Goal: Task Accomplishment & Management: Complete application form

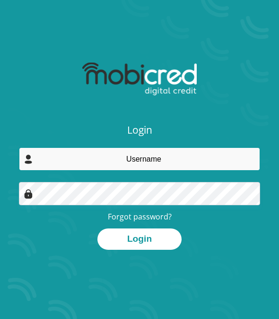
click at [164, 160] on input "email" at bounding box center [139, 158] width 241 height 23
type input "[EMAIL_ADDRESS][DOMAIN_NAME]"
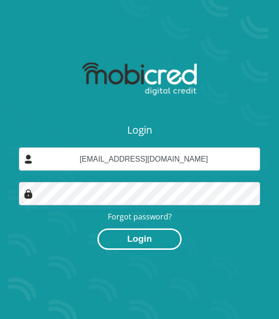
click at [157, 232] on button "Login" at bounding box center [140, 238] width 84 height 21
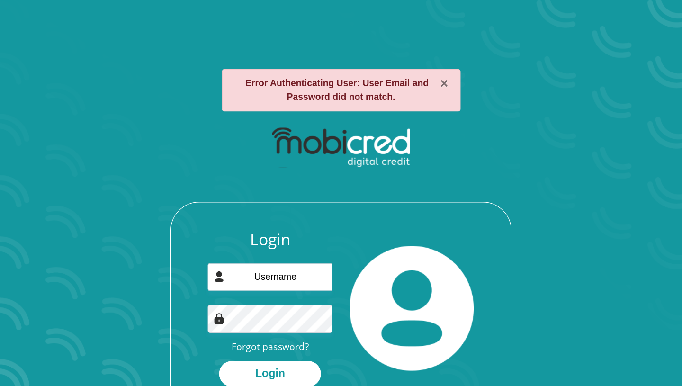
scroll to position [54, 0]
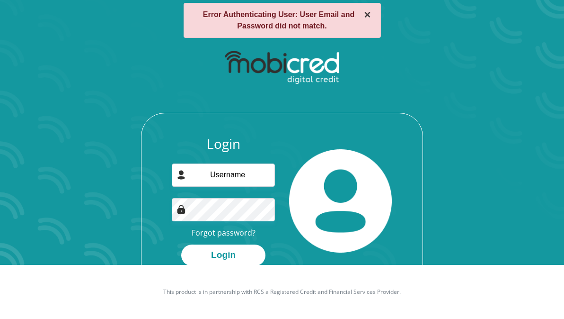
click at [279, 13] on button "×" at bounding box center [367, 14] width 7 height 11
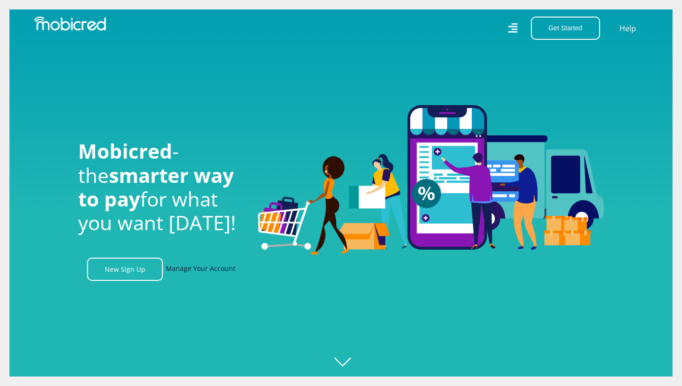
click at [198, 266] on link "Manage Your Account" at bounding box center [201, 268] width 70 height 23
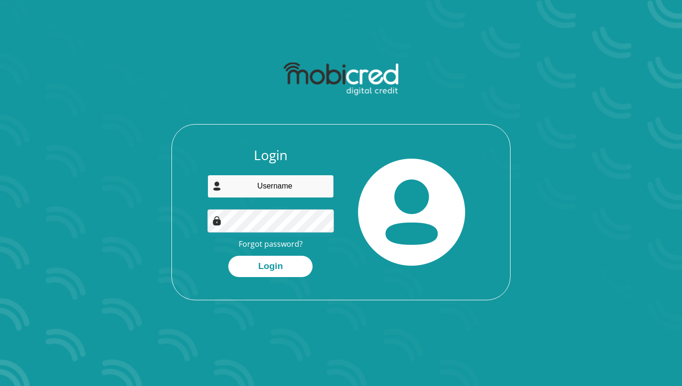
click at [268, 179] on input "email" at bounding box center [270, 186] width 127 height 23
type input "[EMAIL_ADDRESS][DOMAIN_NAME]"
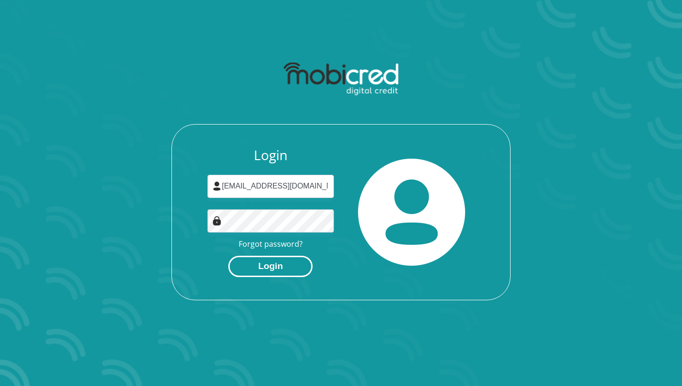
click at [266, 267] on button "Login" at bounding box center [270, 266] width 84 height 21
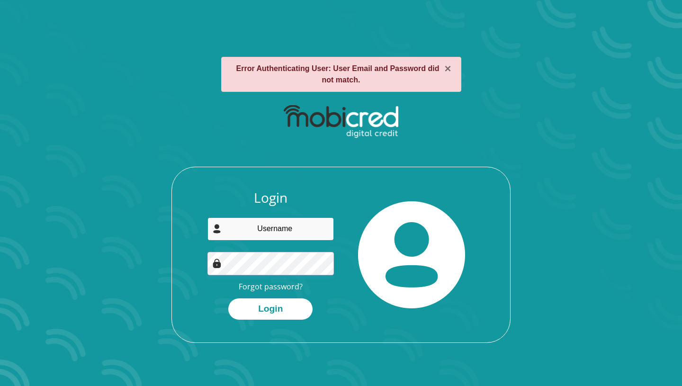
click at [272, 232] on input "email" at bounding box center [270, 228] width 127 height 23
type input "[EMAIL_ADDRESS][DOMAIN_NAME]"
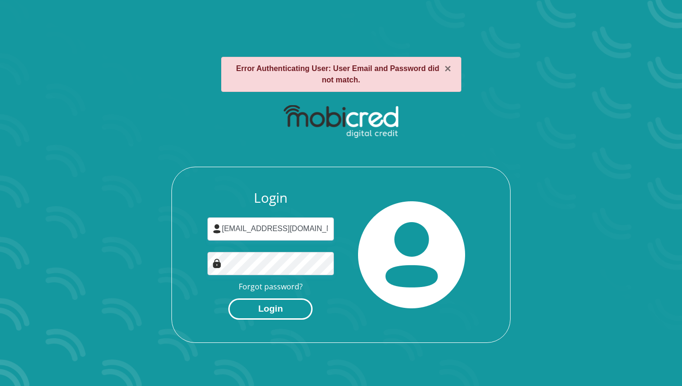
click at [276, 310] on button "Login" at bounding box center [270, 308] width 84 height 21
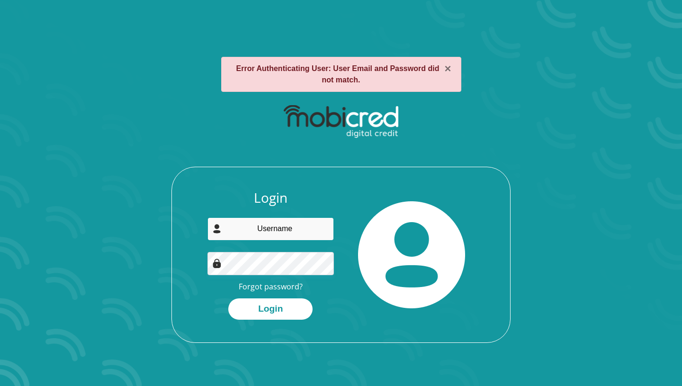
click at [266, 230] on input "email" at bounding box center [270, 228] width 127 height 23
type input "unathi.mbonambi@gmail.com"
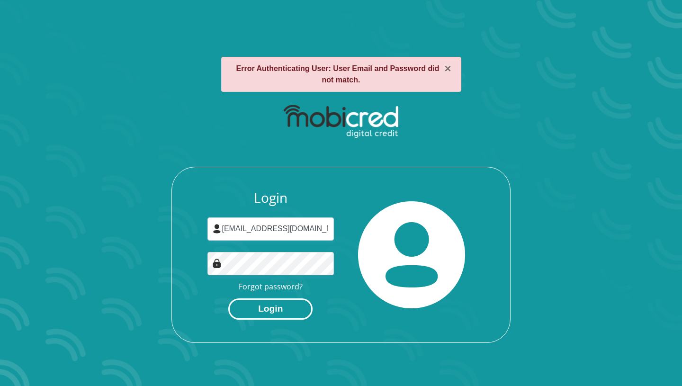
click at [277, 308] on button "Login" at bounding box center [270, 308] width 84 height 21
click at [271, 284] on link "Forgot password?" at bounding box center [271, 286] width 64 height 10
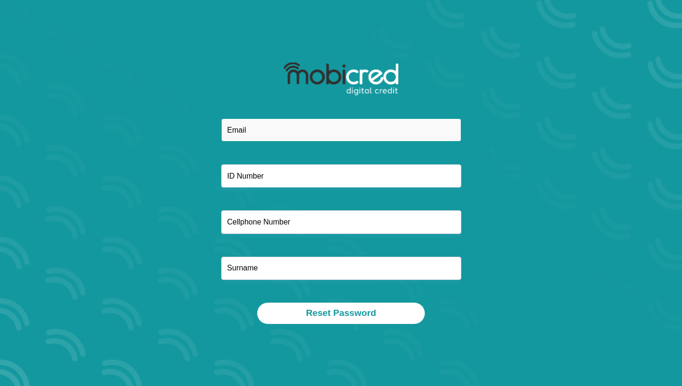
click at [276, 129] on input "email" at bounding box center [341, 129] width 240 height 23
type input "[EMAIL_ADDRESS][DOMAIN_NAME]"
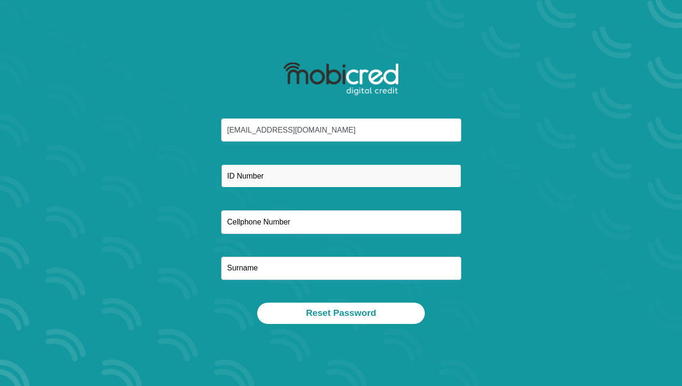
click at [293, 171] on input "text" at bounding box center [341, 175] width 240 height 23
type input "8606140555083"
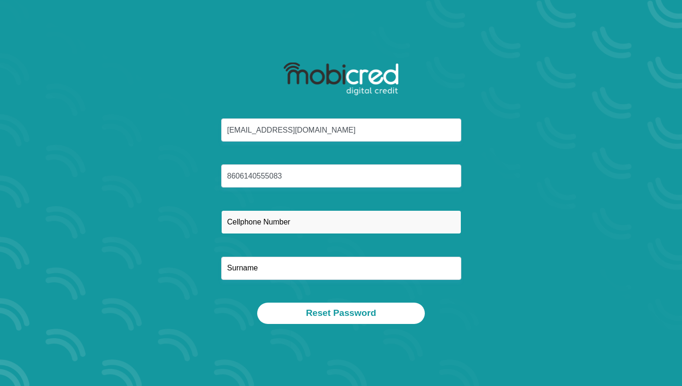
click at [271, 222] on input "text" at bounding box center [341, 221] width 240 height 23
type input "0826962922"
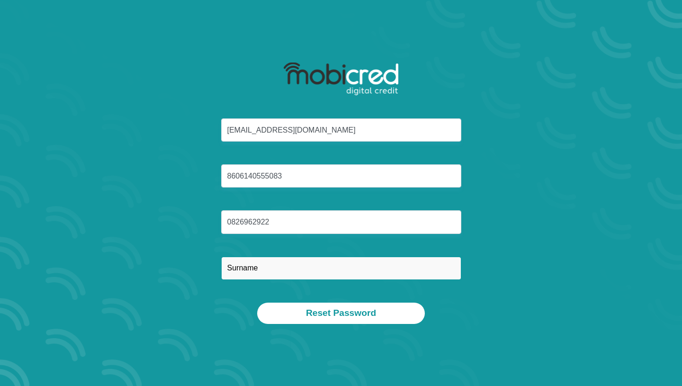
click at [258, 268] on input "text" at bounding box center [341, 268] width 240 height 23
type input "Mbonambi"
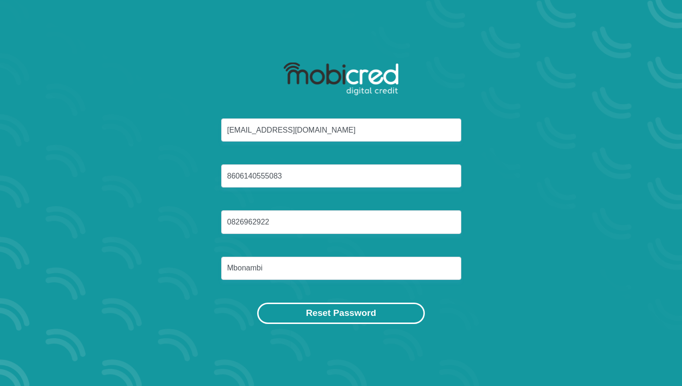
click at [313, 308] on button "Reset Password" at bounding box center [341, 312] width 168 height 21
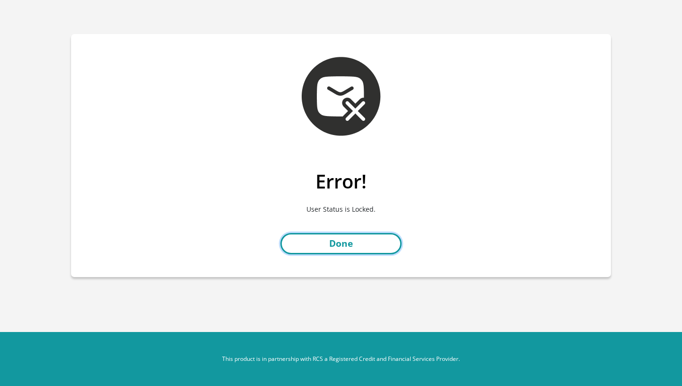
click at [356, 241] on link "Done" at bounding box center [340, 243] width 121 height 21
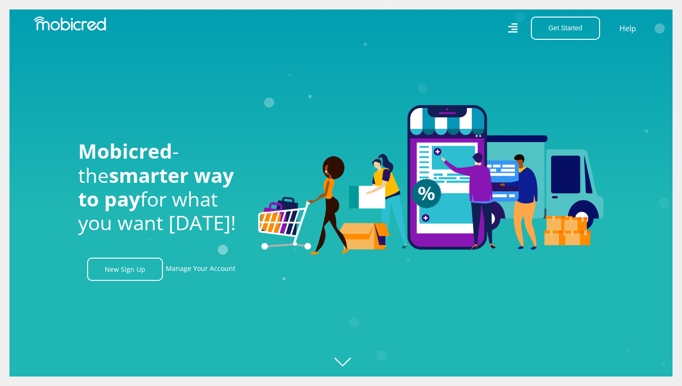
scroll to position [0, 674]
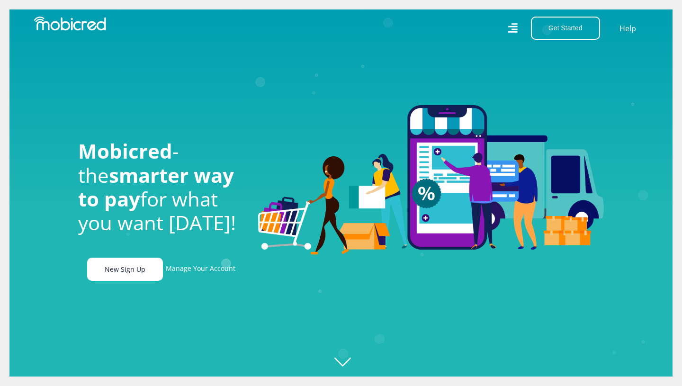
click at [129, 272] on link "New Sign Up" at bounding box center [125, 268] width 76 height 23
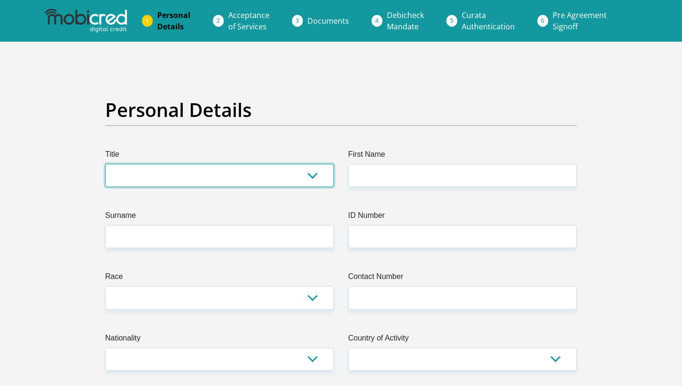
click at [204, 181] on select "Mr Ms Mrs Dr [PERSON_NAME]" at bounding box center [219, 175] width 229 height 23
select select "Mrs"
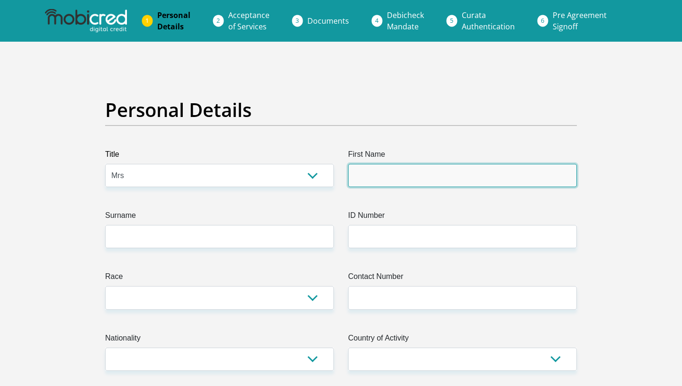
click at [386, 174] on input "First Name" at bounding box center [462, 175] width 229 height 23
type input "Unathi"
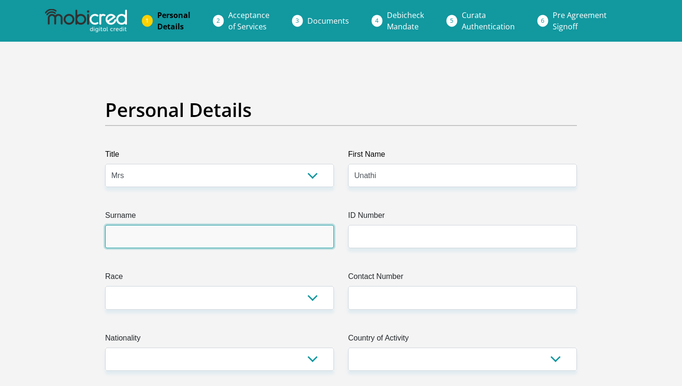
click at [231, 227] on input "Surname" at bounding box center [219, 236] width 229 height 23
type input "Mbonambi"
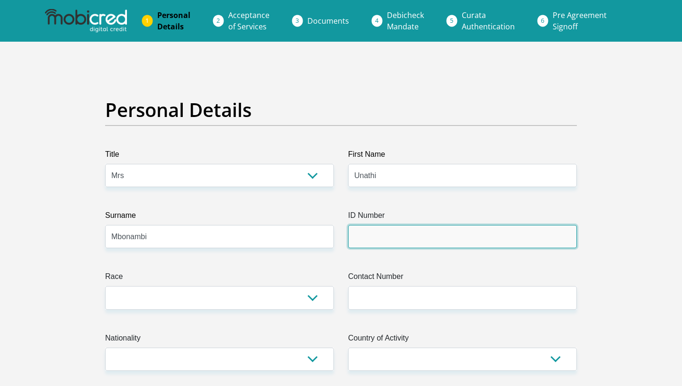
click at [376, 237] on input "ID Number" at bounding box center [462, 236] width 229 height 23
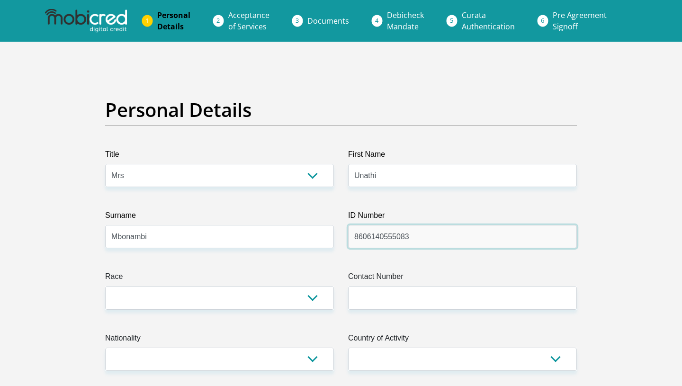
type input "8606140555083"
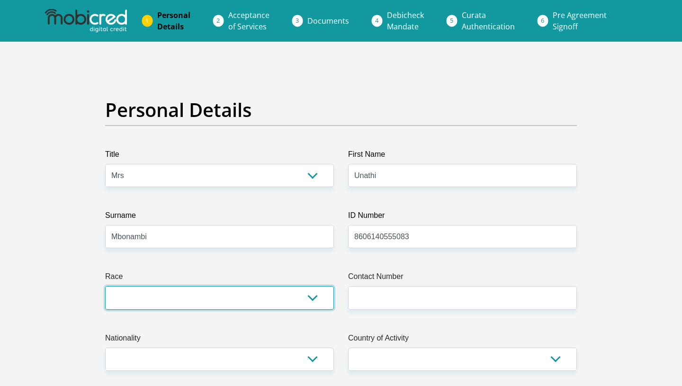
click at [218, 296] on select "Black Coloured Indian White Other" at bounding box center [219, 297] width 229 height 23
select select "1"
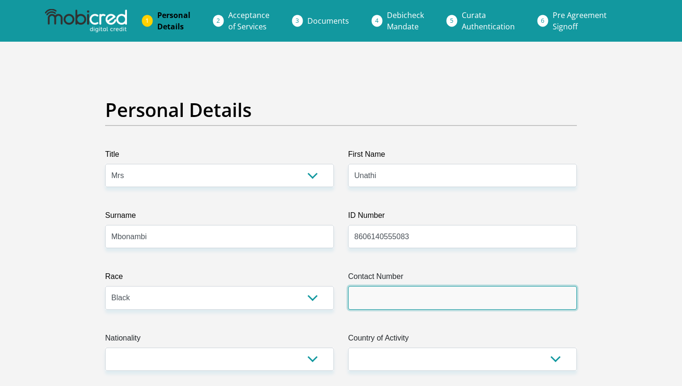
click at [384, 294] on input "Contact Number" at bounding box center [462, 297] width 229 height 23
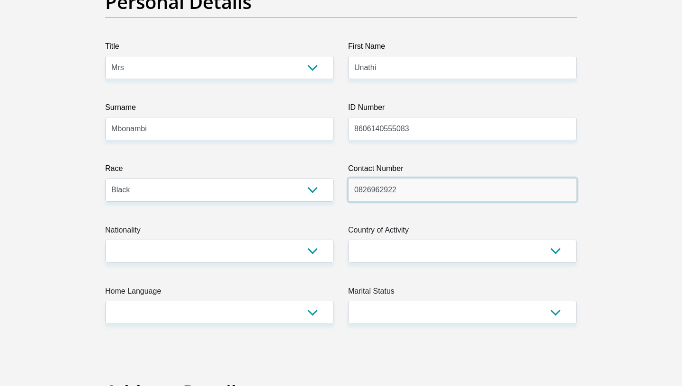
scroll to position [122, 0]
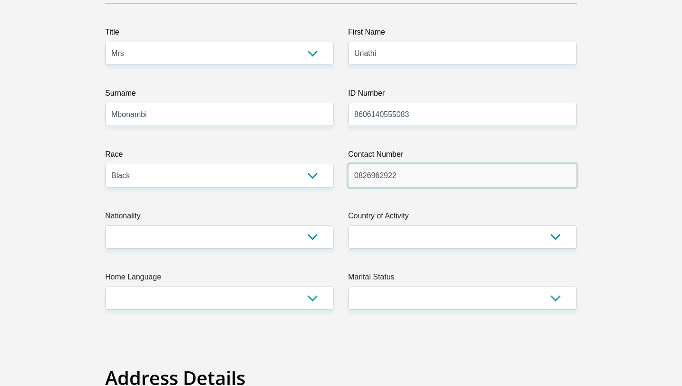
type input "0826962922"
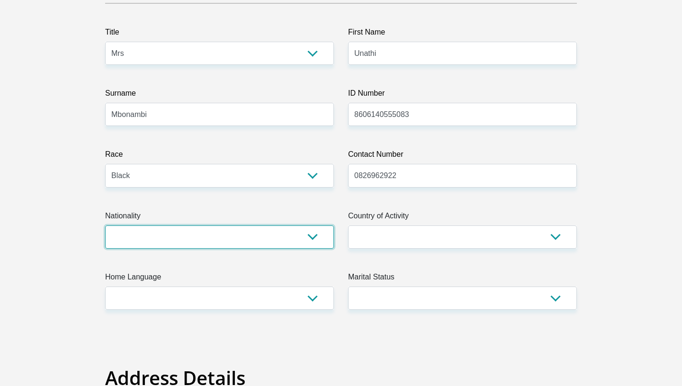
click at [321, 245] on select "[GEOGRAPHIC_DATA] [GEOGRAPHIC_DATA] [GEOGRAPHIC_DATA] [GEOGRAPHIC_DATA] [GEOGRA…" at bounding box center [219, 236] width 229 height 23
select select "ZAF"
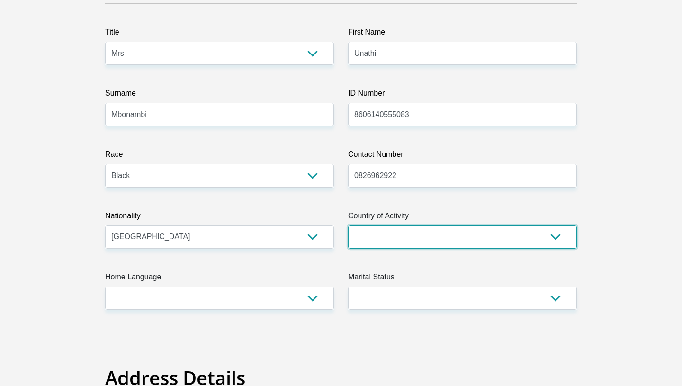
click at [364, 244] on select "[GEOGRAPHIC_DATA] [GEOGRAPHIC_DATA] [GEOGRAPHIC_DATA] [GEOGRAPHIC_DATA] [GEOGRA…" at bounding box center [462, 236] width 229 height 23
select select "ZAF"
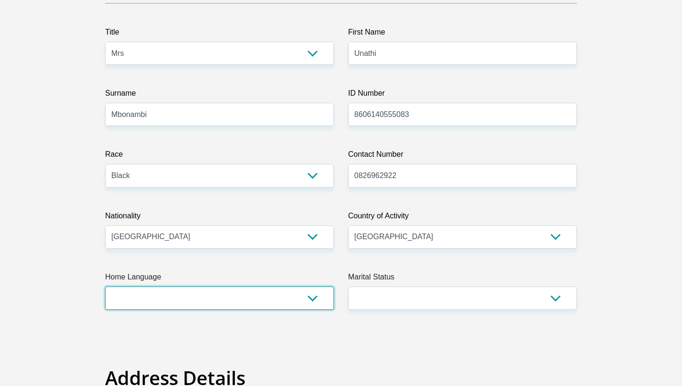
click at [302, 296] on select "Afrikaans English Sepedi South Ndebele Southern Sotho Swati Tsonga Tswana Venda…" at bounding box center [219, 297] width 229 height 23
select select "xho"
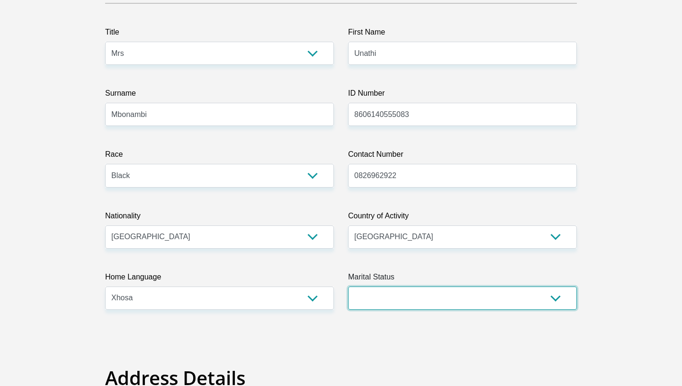
click at [381, 300] on select "Married ANC Single Divorced Widowed Married COP or Customary Law" at bounding box center [462, 297] width 229 height 23
select select "1"
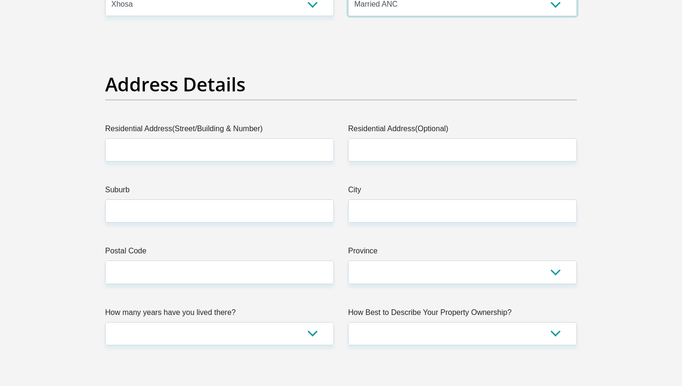
scroll to position [404, 0]
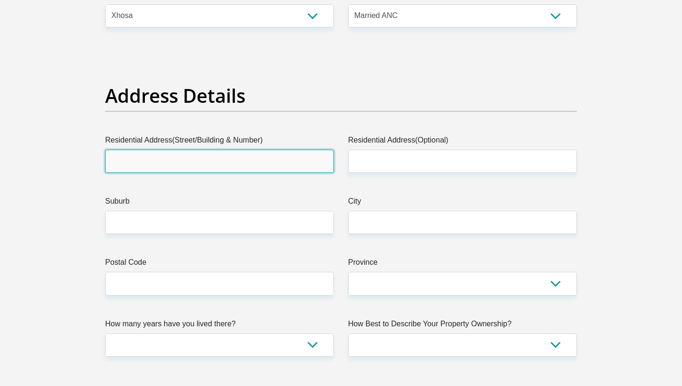
click at [239, 159] on input "Residential Address(Street/Building & Number)" at bounding box center [219, 161] width 229 height 23
type input "Ptn 81 Avianto"
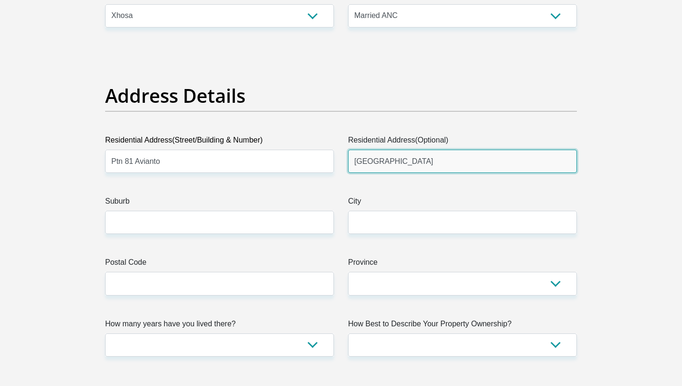
type input "[GEOGRAPHIC_DATA]"
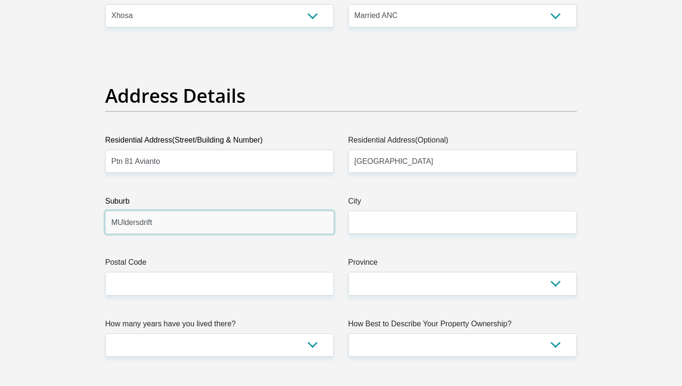
type input "MUldersdrift"
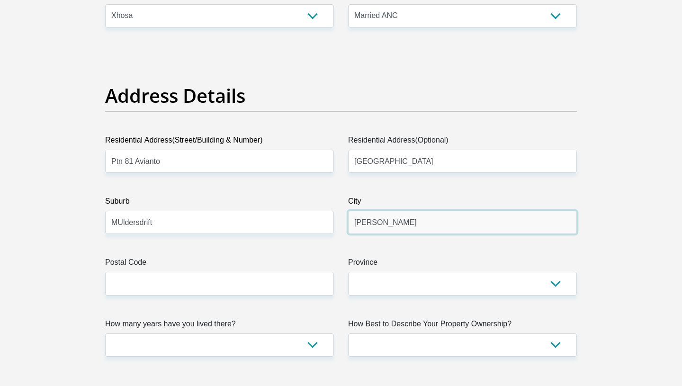
type input "[GEOGRAPHIC_DATA]"
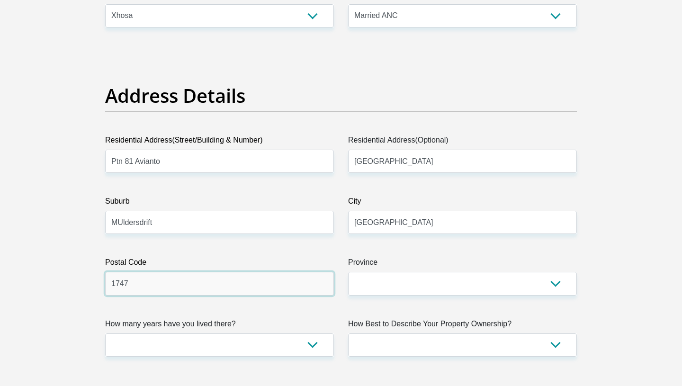
type input "1747"
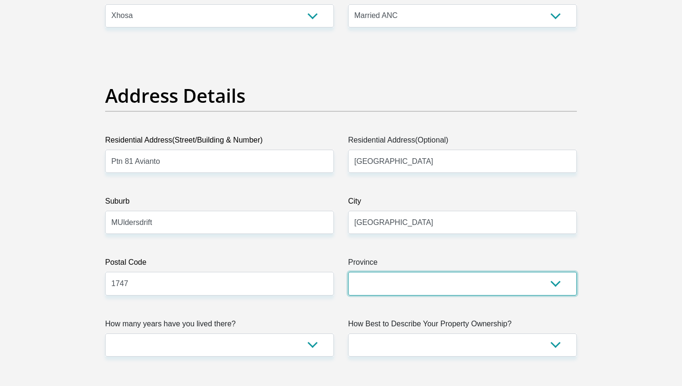
click at [486, 282] on select "Eastern Cape Free State [GEOGRAPHIC_DATA] [GEOGRAPHIC_DATA][DATE] [GEOGRAPHIC_D…" at bounding box center [462, 283] width 229 height 23
select select "Gauteng"
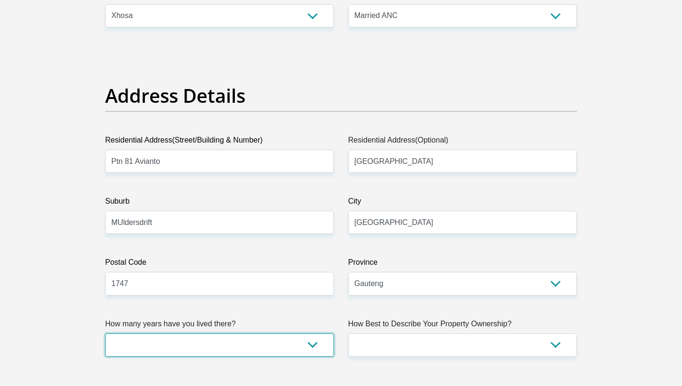
click at [289, 349] on select "less than 1 year 1-3 years 3-5 years 5+ years" at bounding box center [219, 344] width 229 height 23
select select "4"
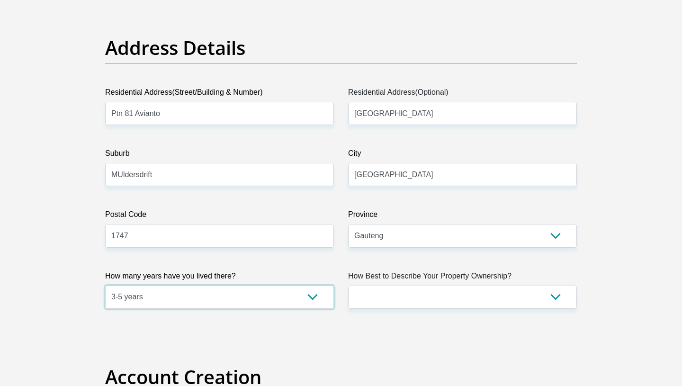
scroll to position [463, 0]
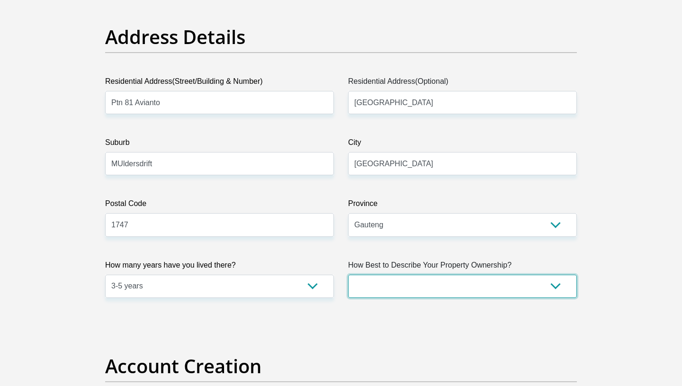
click at [445, 287] on select "Owned Rented Family Owned Company Dwelling" at bounding box center [462, 286] width 229 height 23
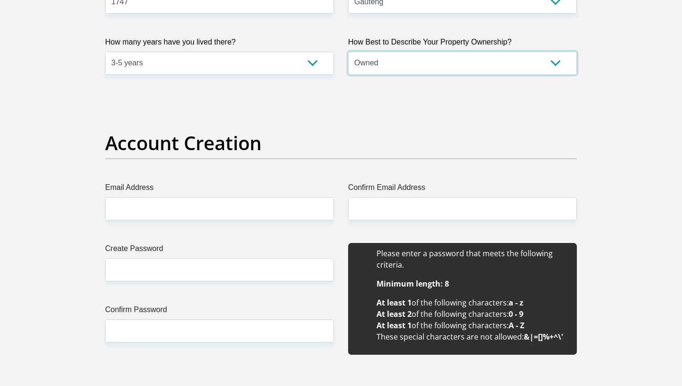
scroll to position [687, 0]
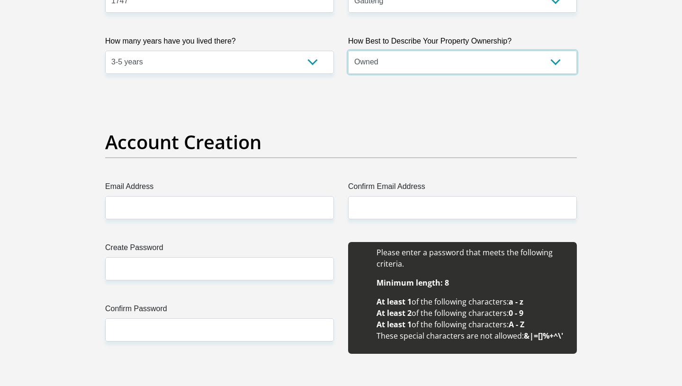
click at [559, 53] on select "Owned Rented Family Owned Company Dwelling" at bounding box center [462, 62] width 229 height 23
select select "Rented"
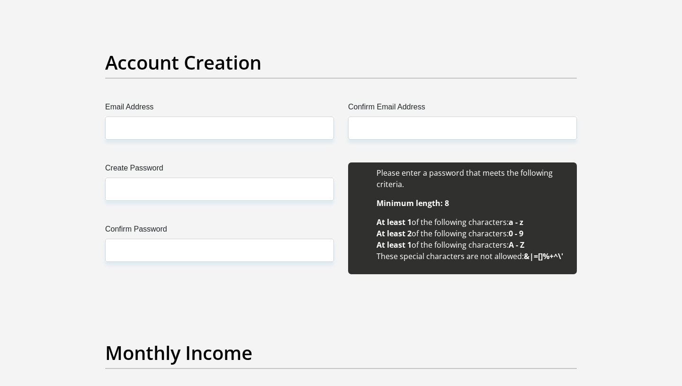
scroll to position [771, 0]
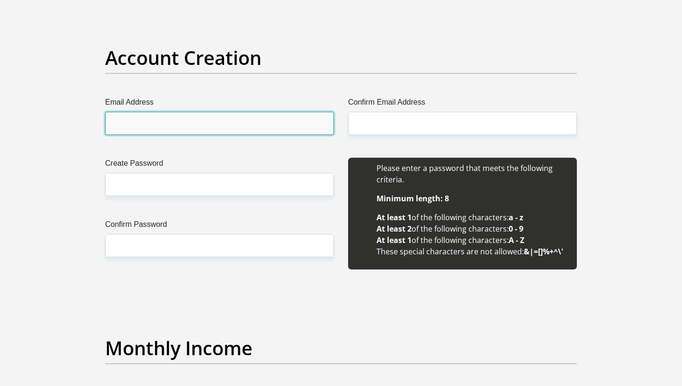
click at [316, 117] on input "Email Address" at bounding box center [219, 123] width 229 height 23
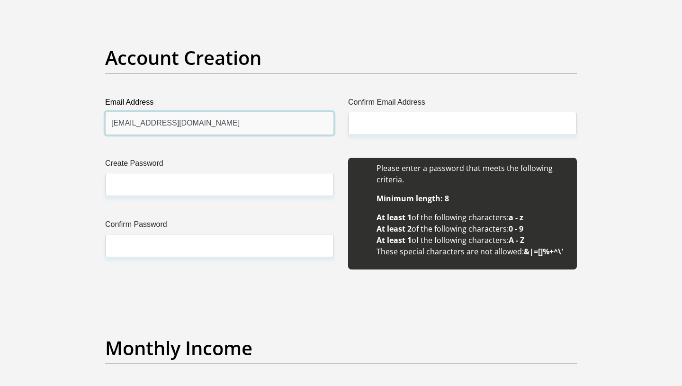
type input "[EMAIL_ADDRESS][DOMAIN_NAME]"
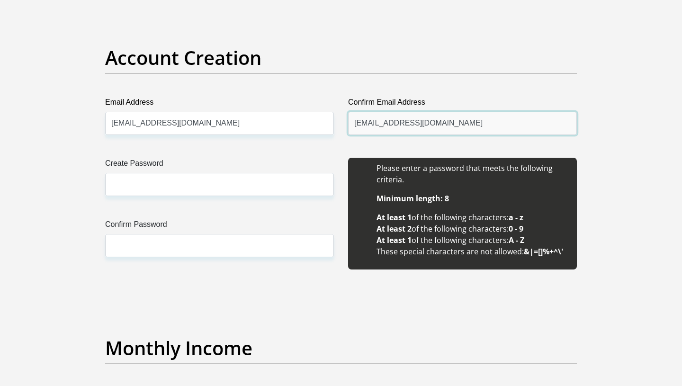
type input "[EMAIL_ADDRESS][DOMAIN_NAME]"
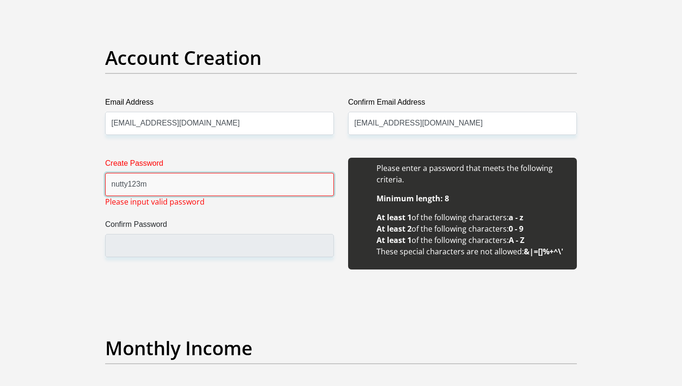
type input "nutty123m"
click at [316, 127] on input "[EMAIL_ADDRESS][DOMAIN_NAME]" at bounding box center [219, 123] width 229 height 23
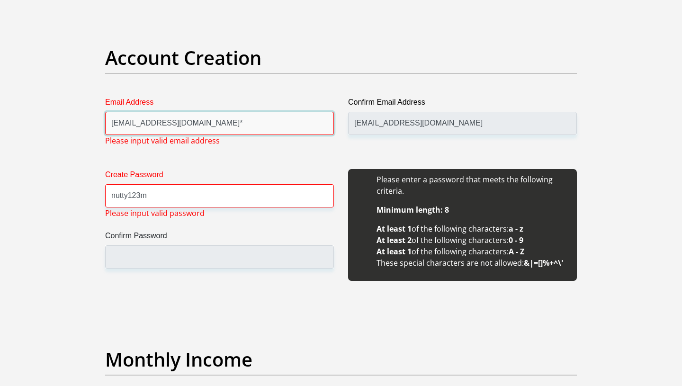
type input "[EMAIL_ADDRESS][DOMAIN_NAME]*"
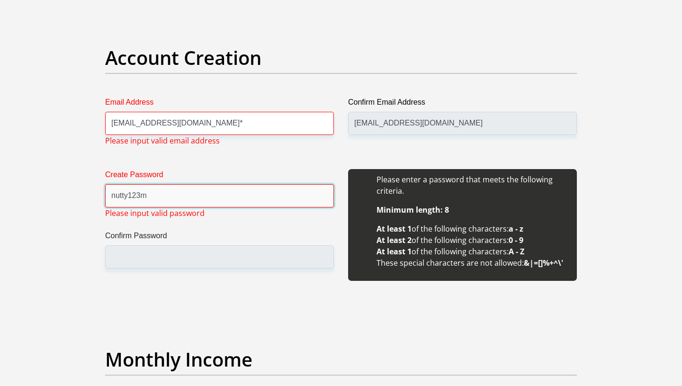
click at [203, 188] on input "nutty123m" at bounding box center [219, 195] width 229 height 23
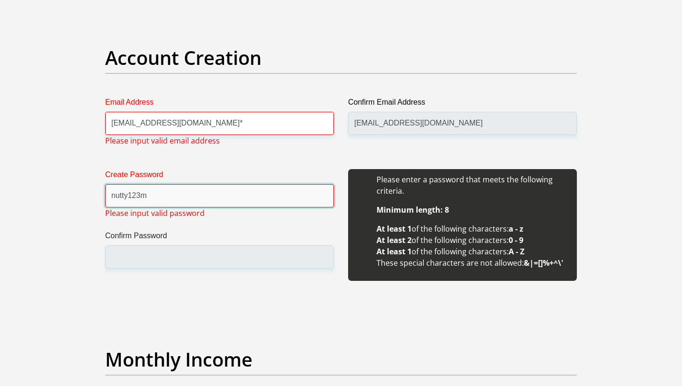
click at [170, 198] on input "nutty123m" at bounding box center [219, 195] width 229 height 23
type input "nutty123m*"
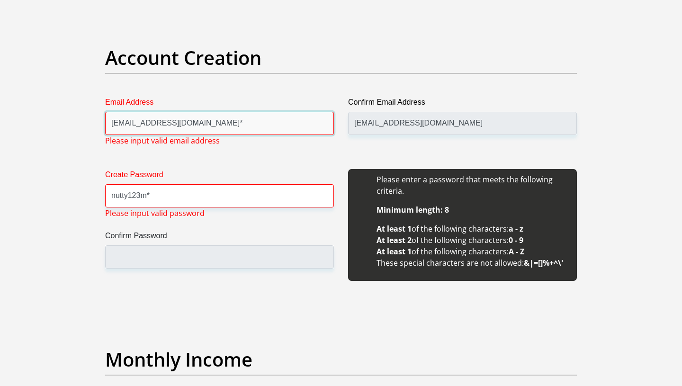
click at [227, 122] on input "[EMAIL_ADDRESS][DOMAIN_NAME]*" at bounding box center [219, 123] width 229 height 23
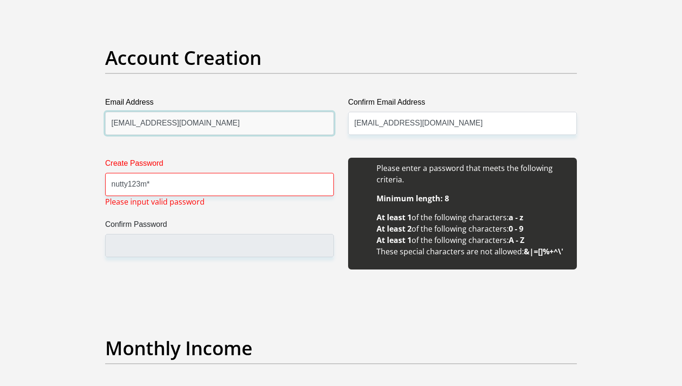
type input "[EMAIL_ADDRESS][DOMAIN_NAME]"
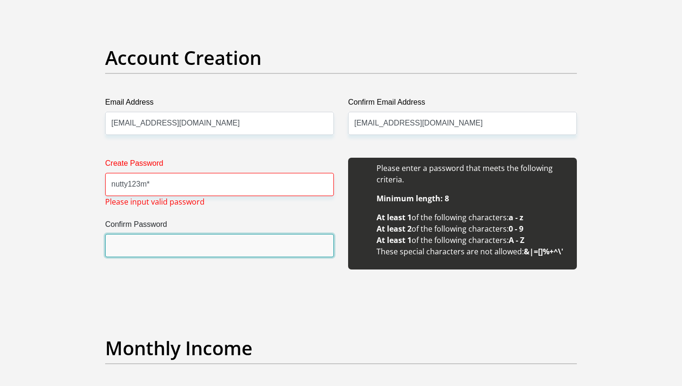
click at [168, 239] on input "Confirm Password" at bounding box center [219, 245] width 229 height 23
click at [163, 246] on input "Confirm Password" at bounding box center [219, 245] width 229 height 23
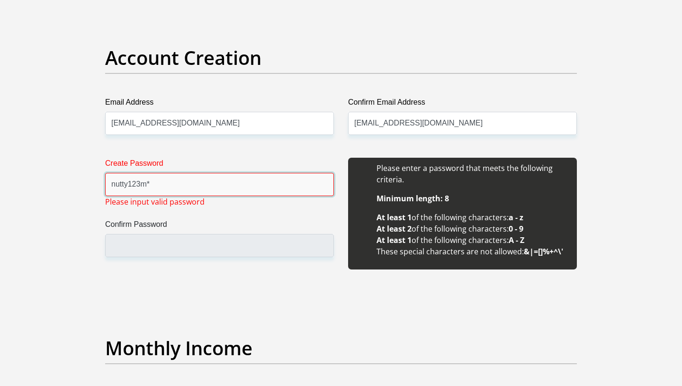
click at [116, 183] on input "nutty123m*" at bounding box center [219, 184] width 229 height 23
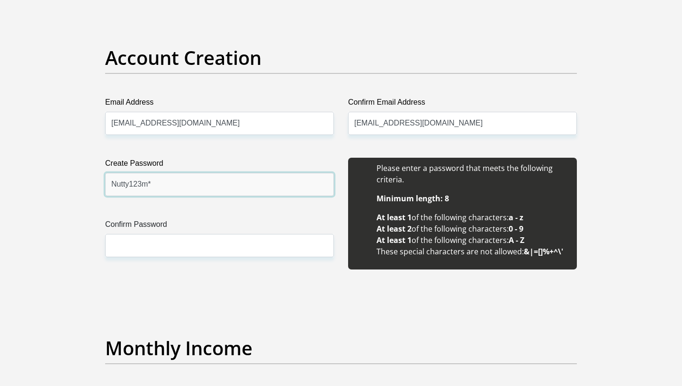
type input "Nutty123m*"
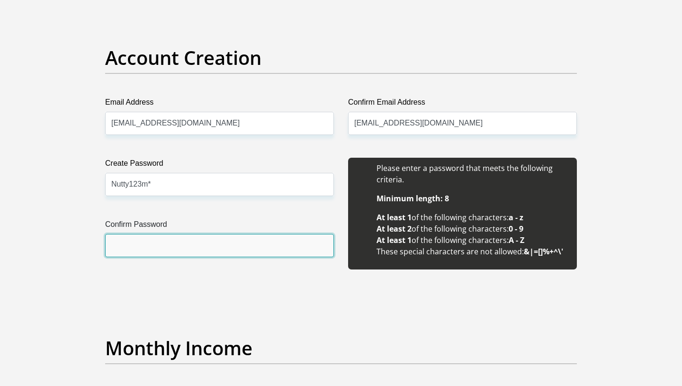
click at [125, 240] on input "Confirm Password" at bounding box center [219, 245] width 229 height 23
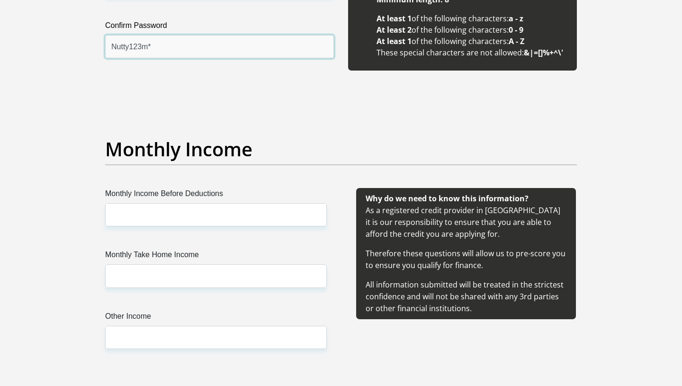
scroll to position [970, 0]
type input "Nutty123m*"
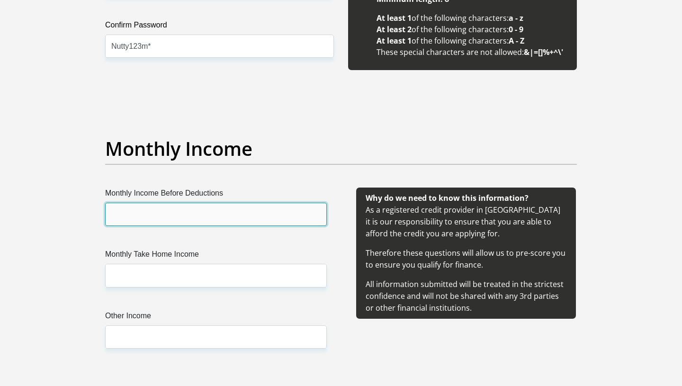
click at [121, 206] on input "Monthly Income Before Deductions" at bounding box center [216, 214] width 222 height 23
type input "16000"
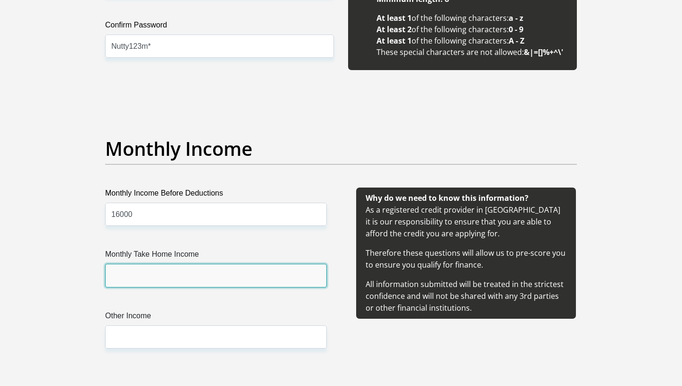
click at [127, 267] on input "Monthly Take Home Income" at bounding box center [216, 275] width 222 height 23
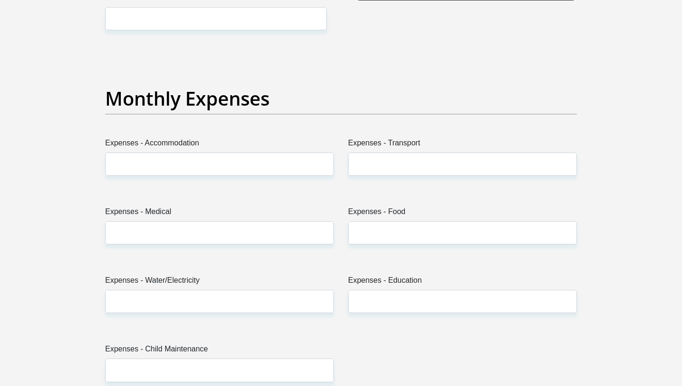
scroll to position [1353, 0]
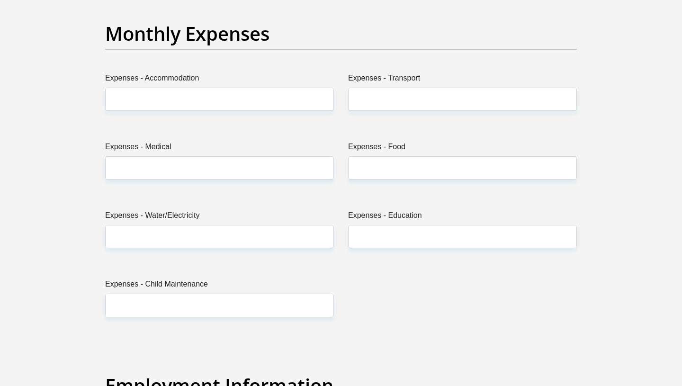
type input "16000"
click at [131, 90] on input "Expenses - Accommodation" at bounding box center [219, 99] width 229 height 23
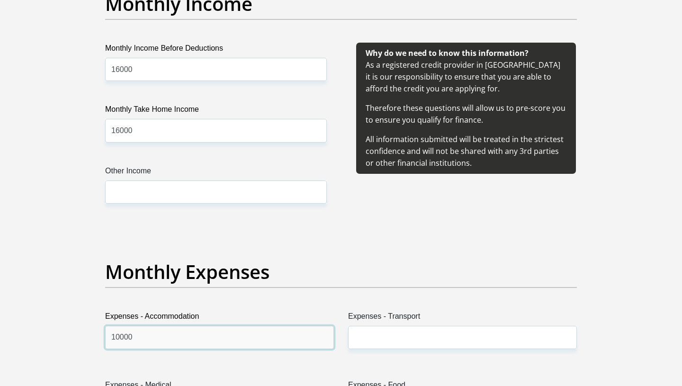
scroll to position [1115, 0]
type input "10000"
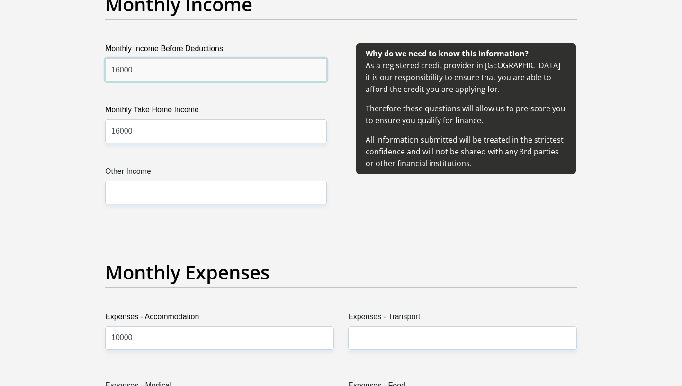
click at [118, 71] on input "16000" at bounding box center [216, 69] width 222 height 23
type input "6000"
click at [115, 132] on input "16000" at bounding box center [216, 130] width 222 height 23
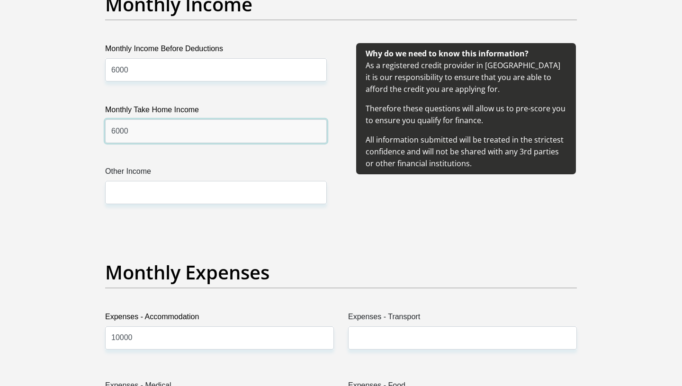
type input "6000"
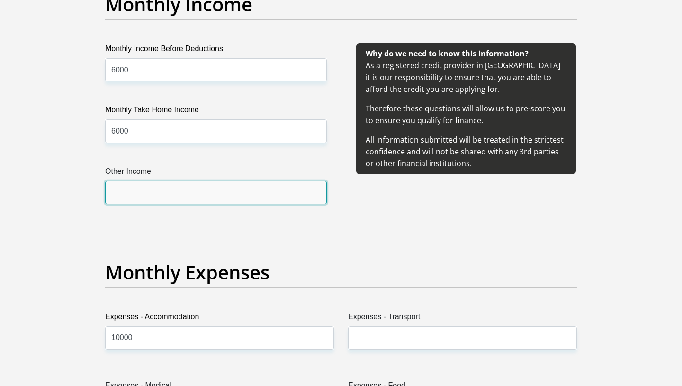
click at [118, 184] on input "Other Income" at bounding box center [216, 192] width 222 height 23
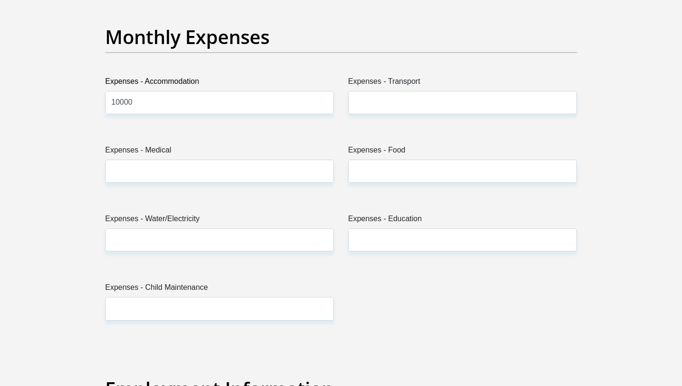
scroll to position [1351, 0]
type input "10000"
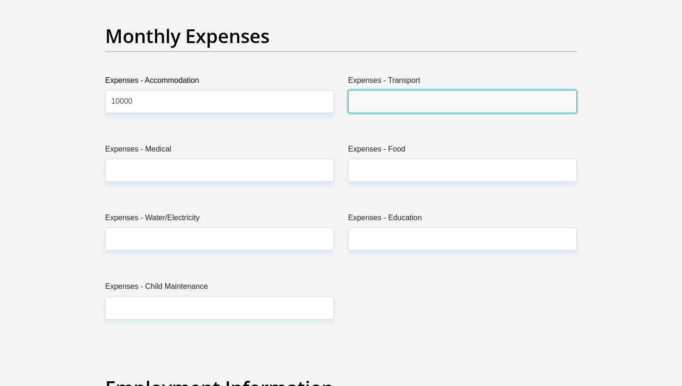
click at [369, 100] on input "Expenses - Transport" at bounding box center [462, 101] width 229 height 23
type input "0"
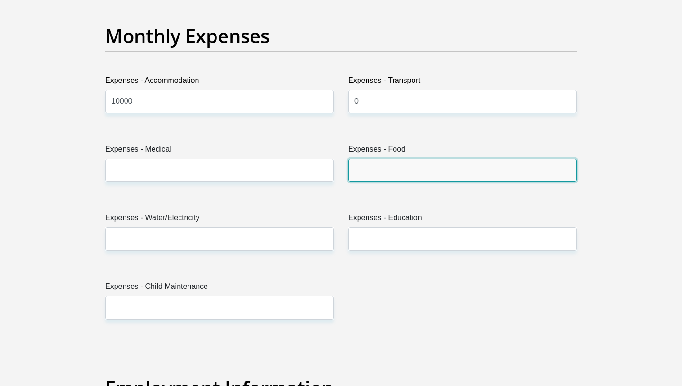
click at [364, 168] on input "Expenses - Food" at bounding box center [462, 170] width 229 height 23
type input "0"
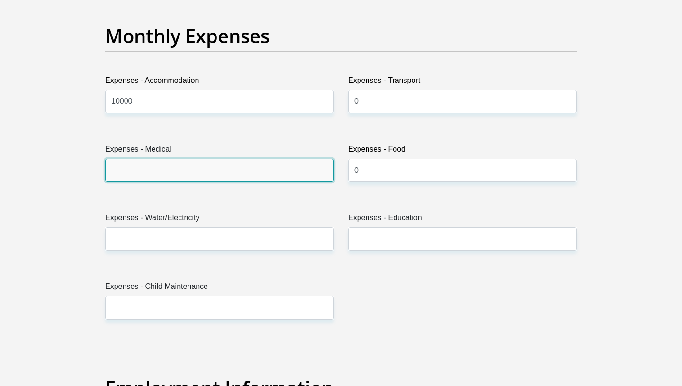
click at [278, 170] on input "Expenses - Medical" at bounding box center [219, 170] width 229 height 23
type input "0"
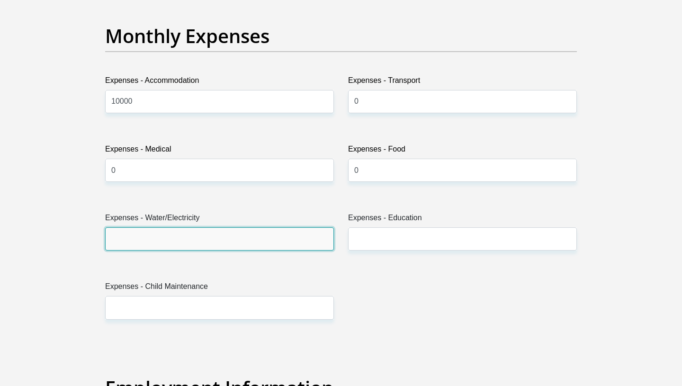
click at [191, 237] on input "Expenses - Water/Electricity" at bounding box center [219, 238] width 229 height 23
type input "0"
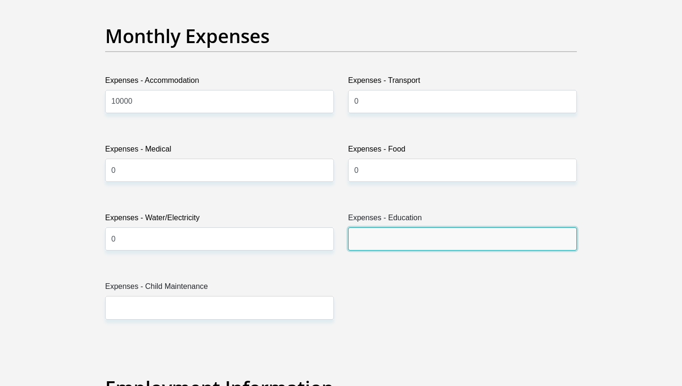
click at [369, 245] on input "Expenses - Education" at bounding box center [462, 238] width 229 height 23
type input "0"
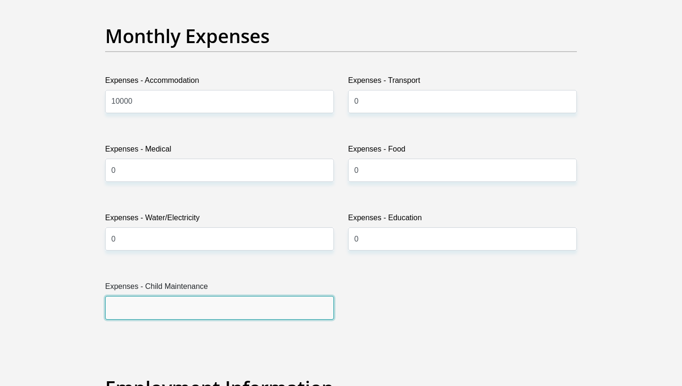
click at [208, 302] on input "Expenses - Child Maintenance" at bounding box center [219, 307] width 229 height 23
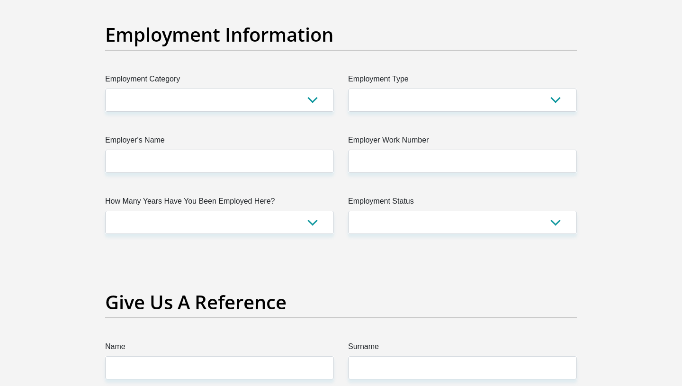
scroll to position [1713, 0]
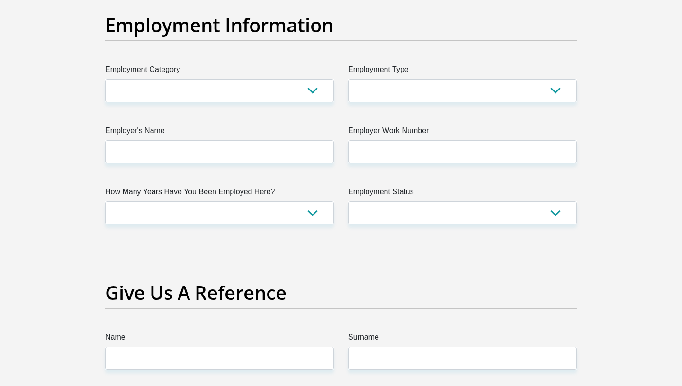
type input "0"
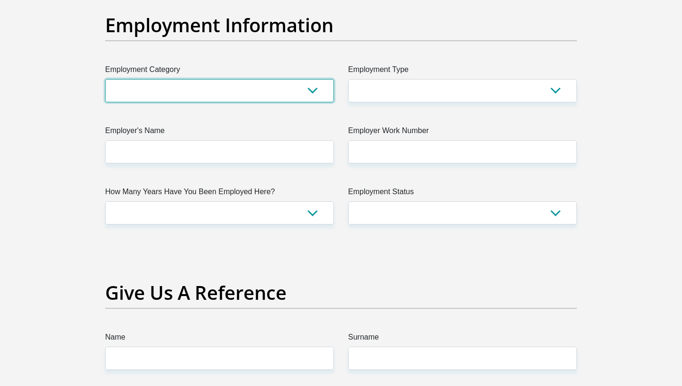
click at [309, 90] on select "AGRICULTURE ALCOHOL & TOBACCO CONSTRUCTION MATERIALS METALLURGY EQUIPMENT FOR R…" at bounding box center [219, 90] width 229 height 23
select select "54"
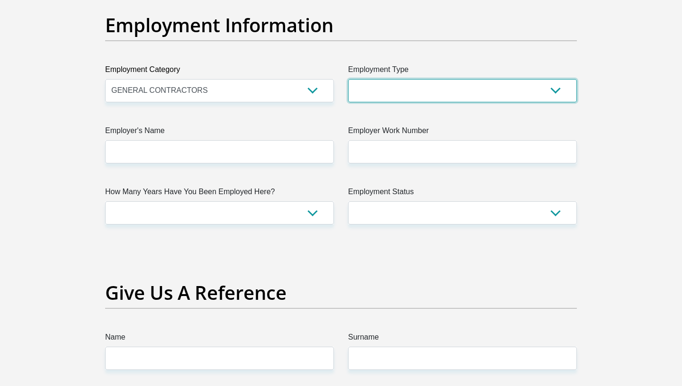
click at [441, 99] on select "College/Lecturer Craft Seller Creative Driver Executive Farmer Forces - Non Com…" at bounding box center [462, 90] width 229 height 23
select select "Creative"
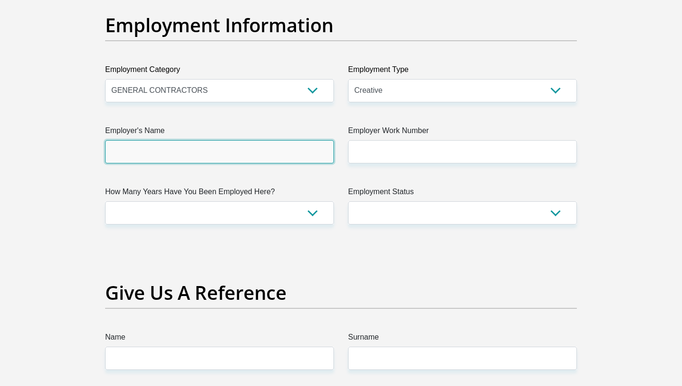
click at [296, 154] on input "Employer's Name" at bounding box center [219, 151] width 229 height 23
type input "UnathiMbonambiPhotography"
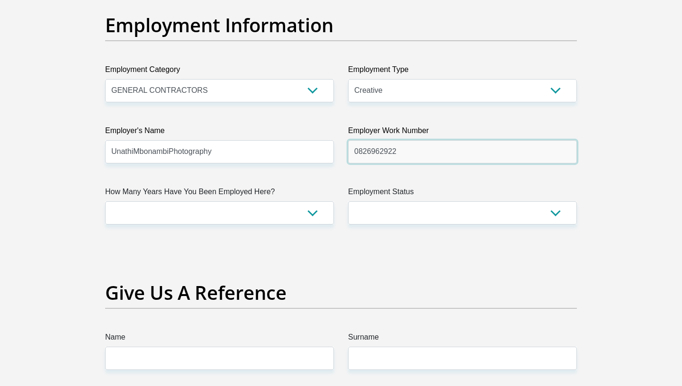
type input "0826962922"
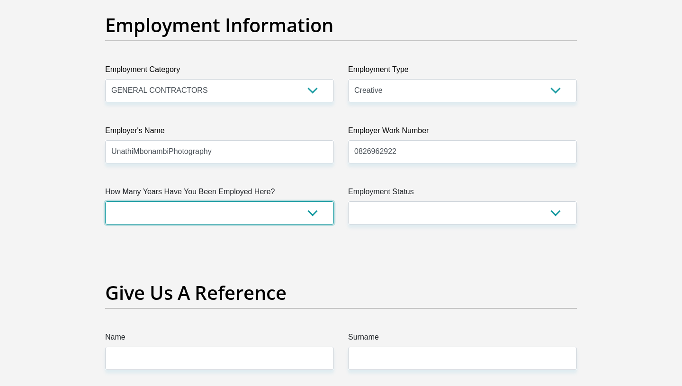
click at [265, 209] on select "less than 1 year 1-3 years 3-5 years 5+ years" at bounding box center [219, 212] width 229 height 23
select select "60"
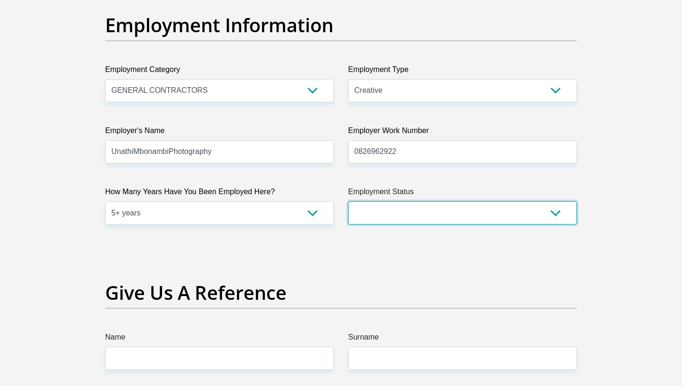
click at [371, 213] on select "Permanent/Full-time Part-time/Casual [DEMOGRAPHIC_DATA] Worker Self-Employed Ho…" at bounding box center [462, 212] width 229 height 23
select select "4"
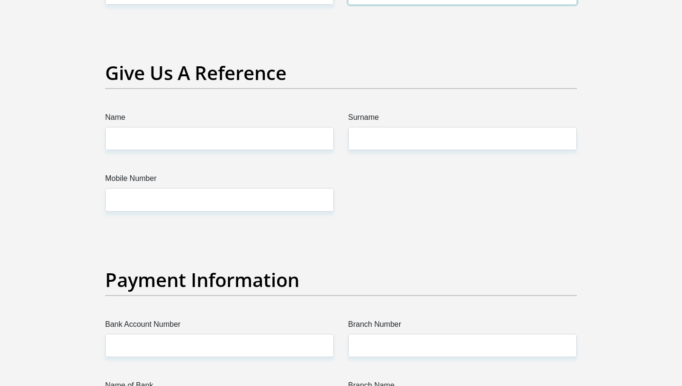
scroll to position [1941, 0]
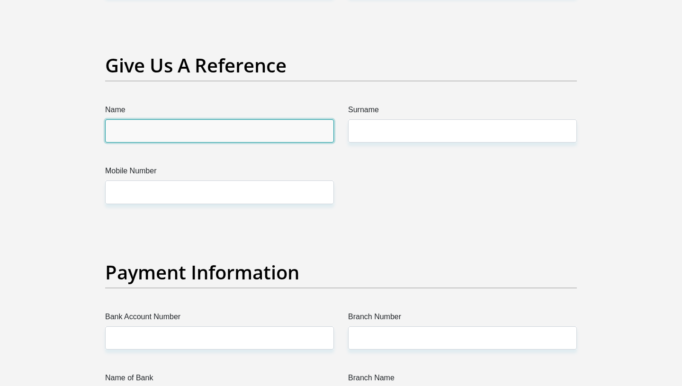
click at [219, 127] on input "Name" at bounding box center [219, 130] width 229 height 23
type input "Langelihle"
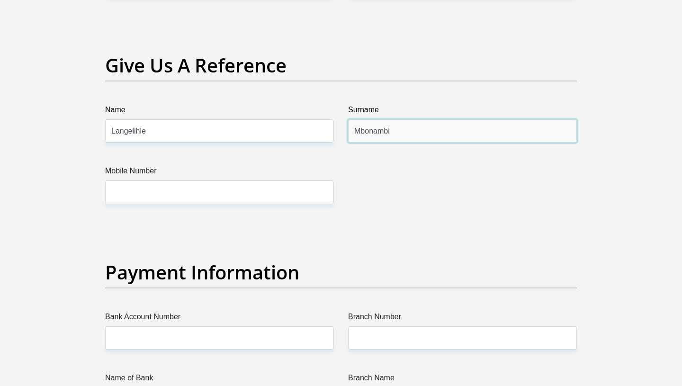
type input "Mbonambi"
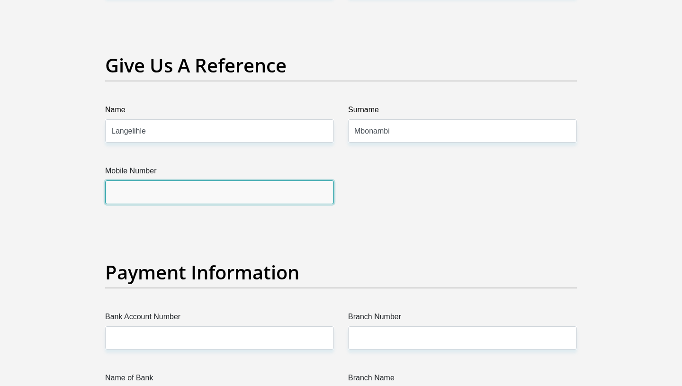
click at [150, 193] on input "Mobile Number" at bounding box center [219, 191] width 229 height 23
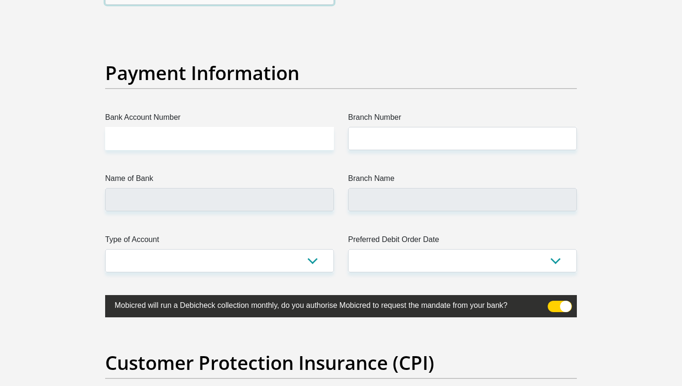
scroll to position [2139, 0]
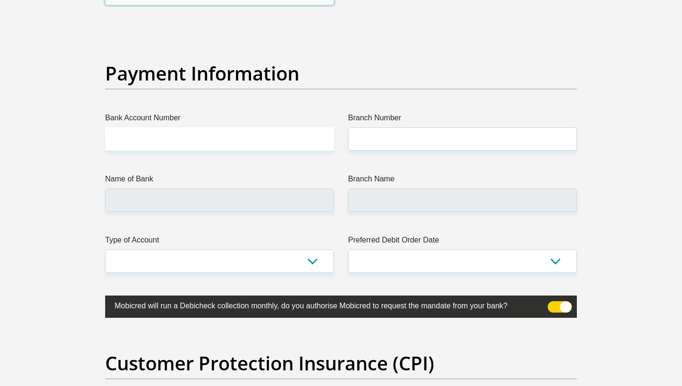
type input "0734118519"
click at [181, 135] on input "Bank Account Number" at bounding box center [219, 138] width 229 height 23
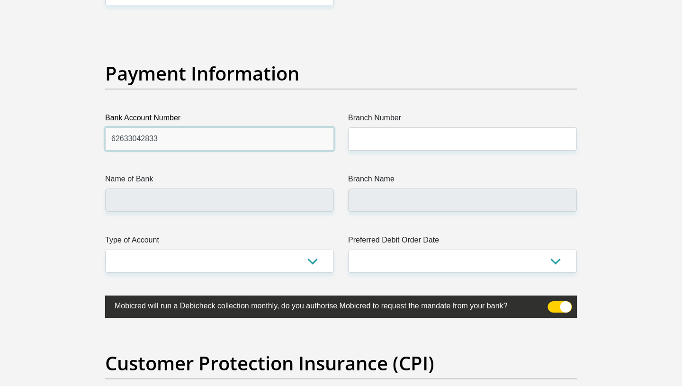
type input "62633042833"
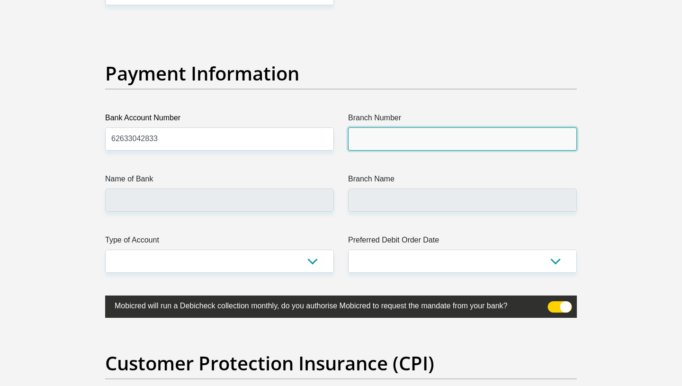
click at [382, 129] on input "Branch Number" at bounding box center [462, 138] width 229 height 23
type input "250655"
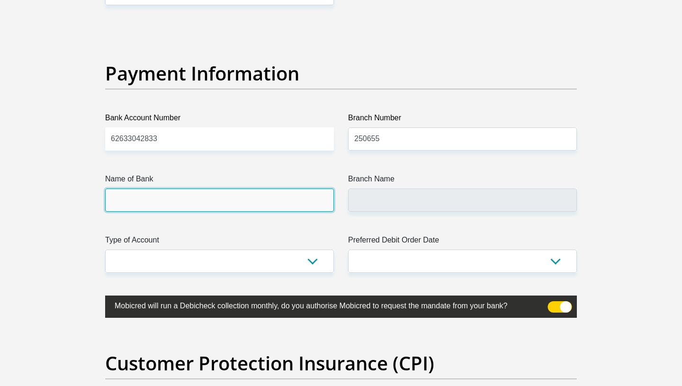
type input "FIRSTRAND BANK"
type input "BRANCH 560"
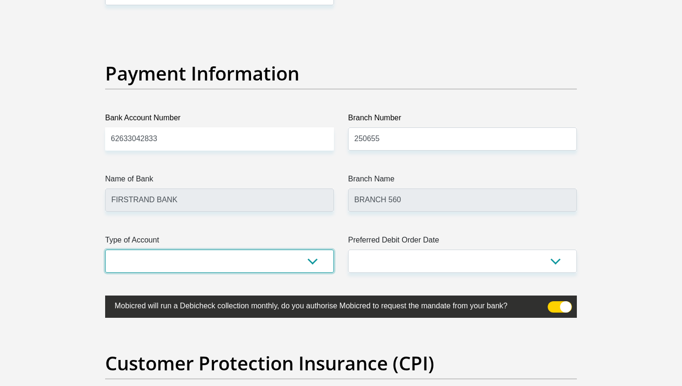
click at [315, 250] on select "Cheque Savings" at bounding box center [219, 260] width 229 height 23
select select "CUR"
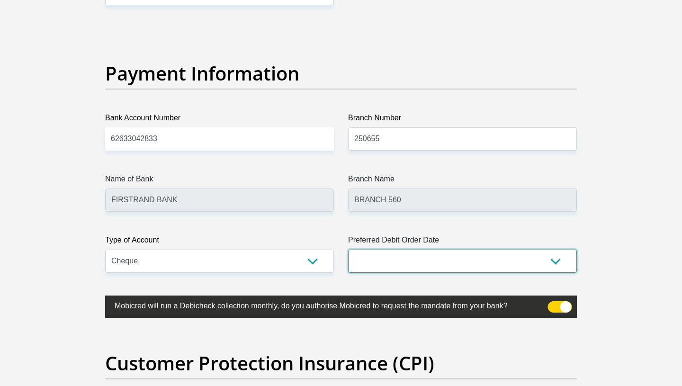
click at [437, 269] on select "1st 2nd 3rd 4th 5th 7th 18th 19th 20th 21st 22nd 23rd 24th 25th 26th 27th 28th …" at bounding box center [462, 260] width 229 height 23
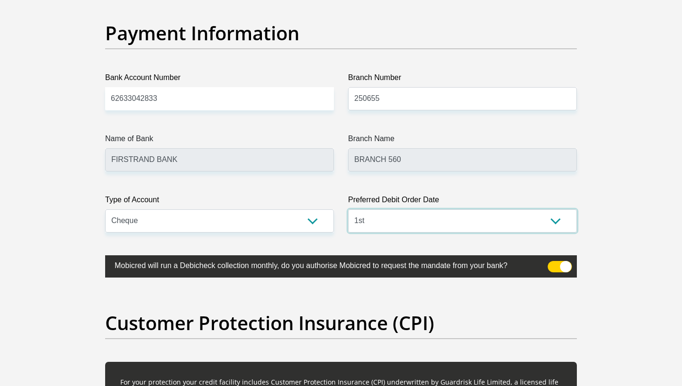
scroll to position [2180, 0]
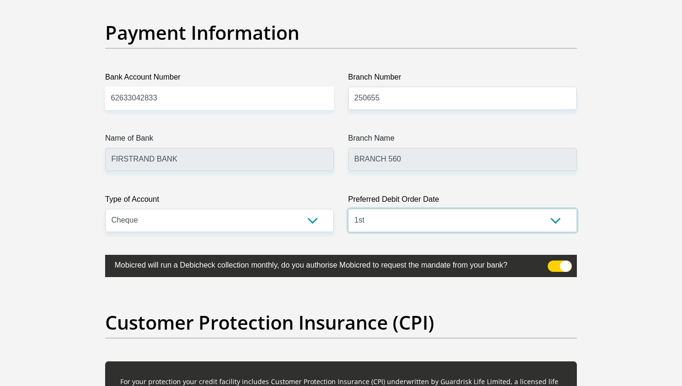
click at [442, 220] on select "1st 2nd 3rd 4th 5th 7th 18th 19th 20th 21st 22nd 23rd 24th 25th 26th 27th 28th …" at bounding box center [462, 220] width 229 height 23
select select "30"
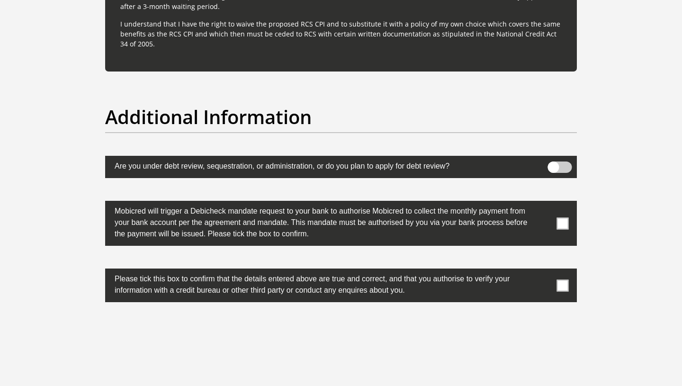
scroll to position [2871, 0]
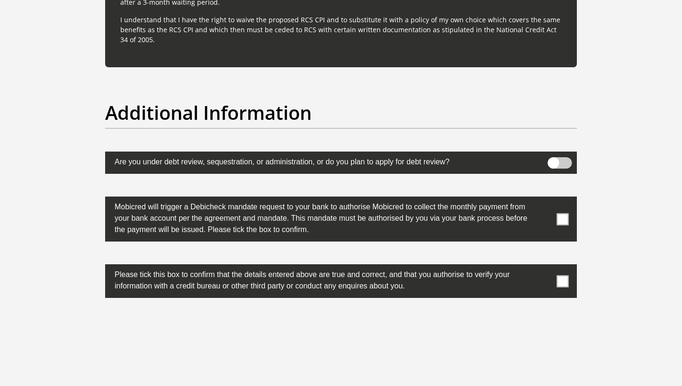
click at [564, 217] on span at bounding box center [563, 219] width 12 height 12
click at [543, 199] on input "checkbox" at bounding box center [543, 199] width 0 height 0
click at [557, 281] on span at bounding box center [563, 281] width 12 height 12
click at [543, 266] on input "checkbox" at bounding box center [543, 266] width 0 height 0
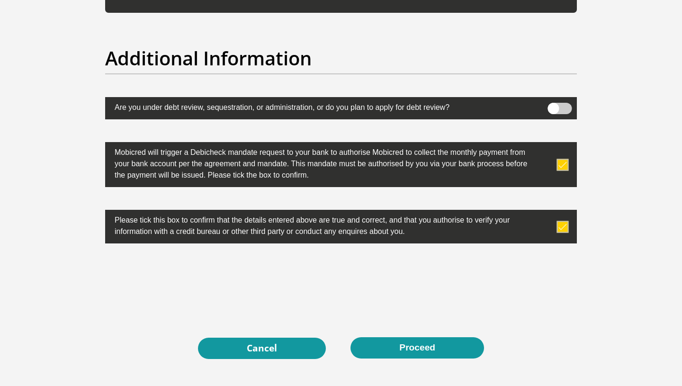
scroll to position [3010, 0]
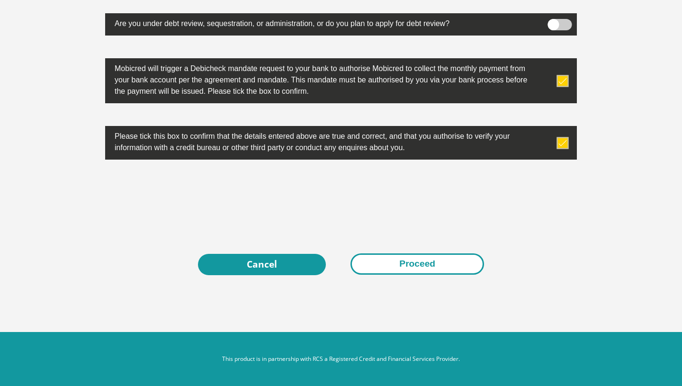
click at [390, 264] on button "Proceed" at bounding box center [416, 263] width 133 height 21
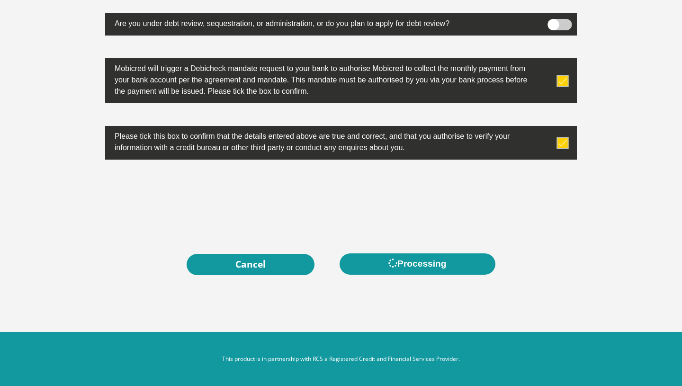
scroll to position [0, 0]
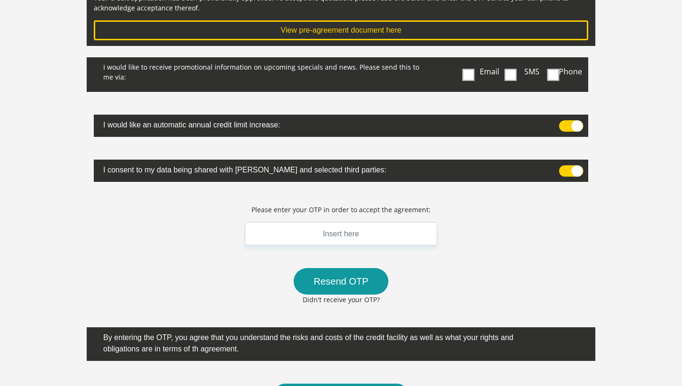
scroll to position [141, 0]
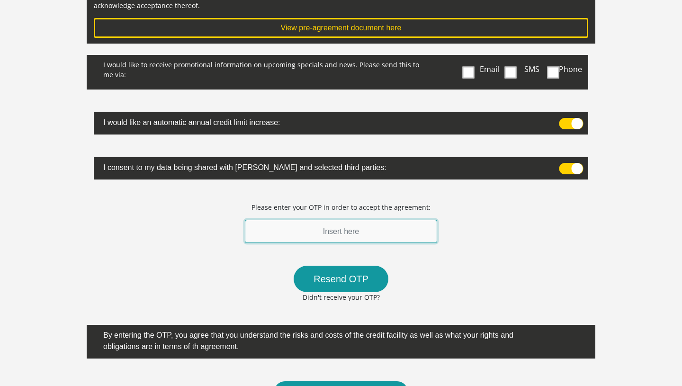
click at [356, 231] on input "text" at bounding box center [341, 231] width 192 height 23
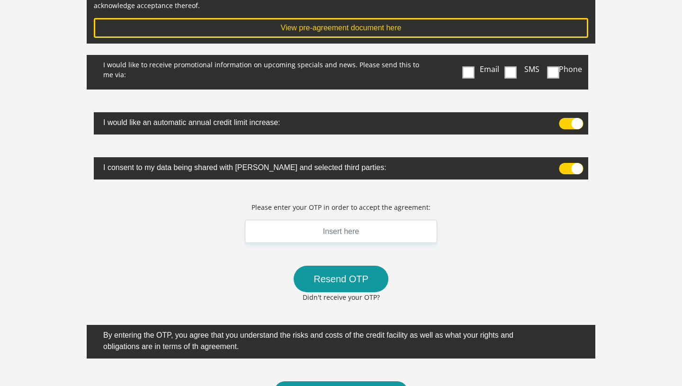
click at [570, 164] on span at bounding box center [571, 168] width 24 height 11
click at [563, 165] on input "checkbox" at bounding box center [563, 165] width 0 height 0
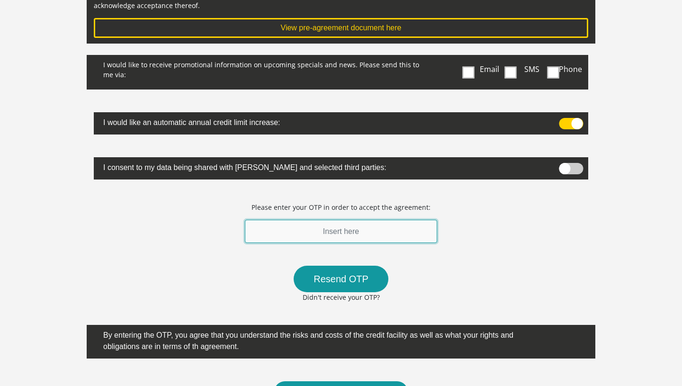
click at [381, 228] on input "text" at bounding box center [341, 231] width 192 height 23
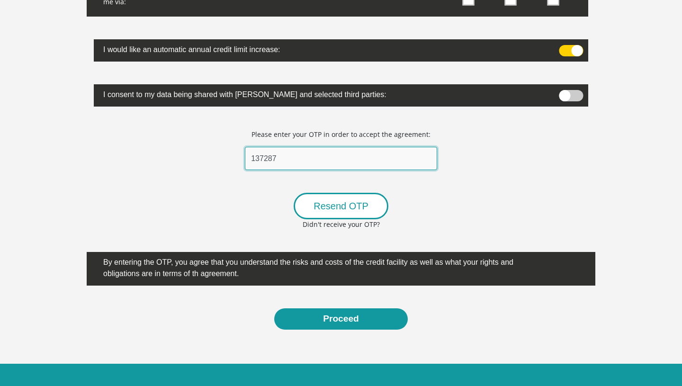
scroll to position [222, 0]
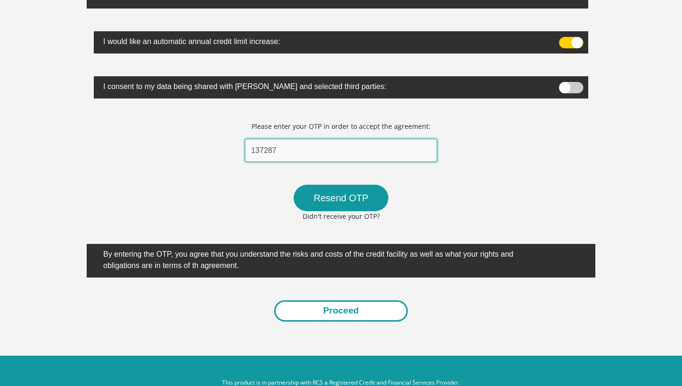
type input "137287"
click at [348, 313] on button "Proceed" at bounding box center [340, 310] width 133 height 21
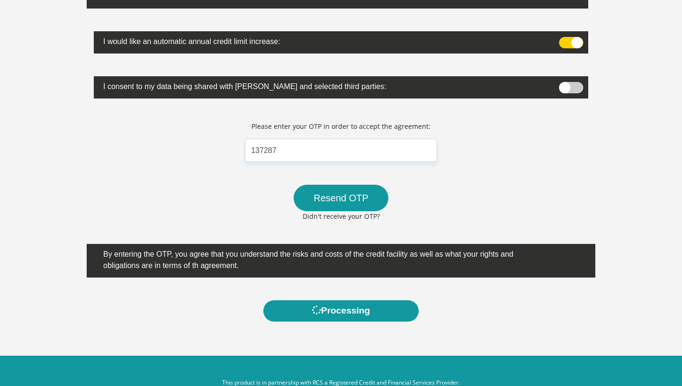
scroll to position [0, 0]
